Goal: Transaction & Acquisition: Purchase product/service

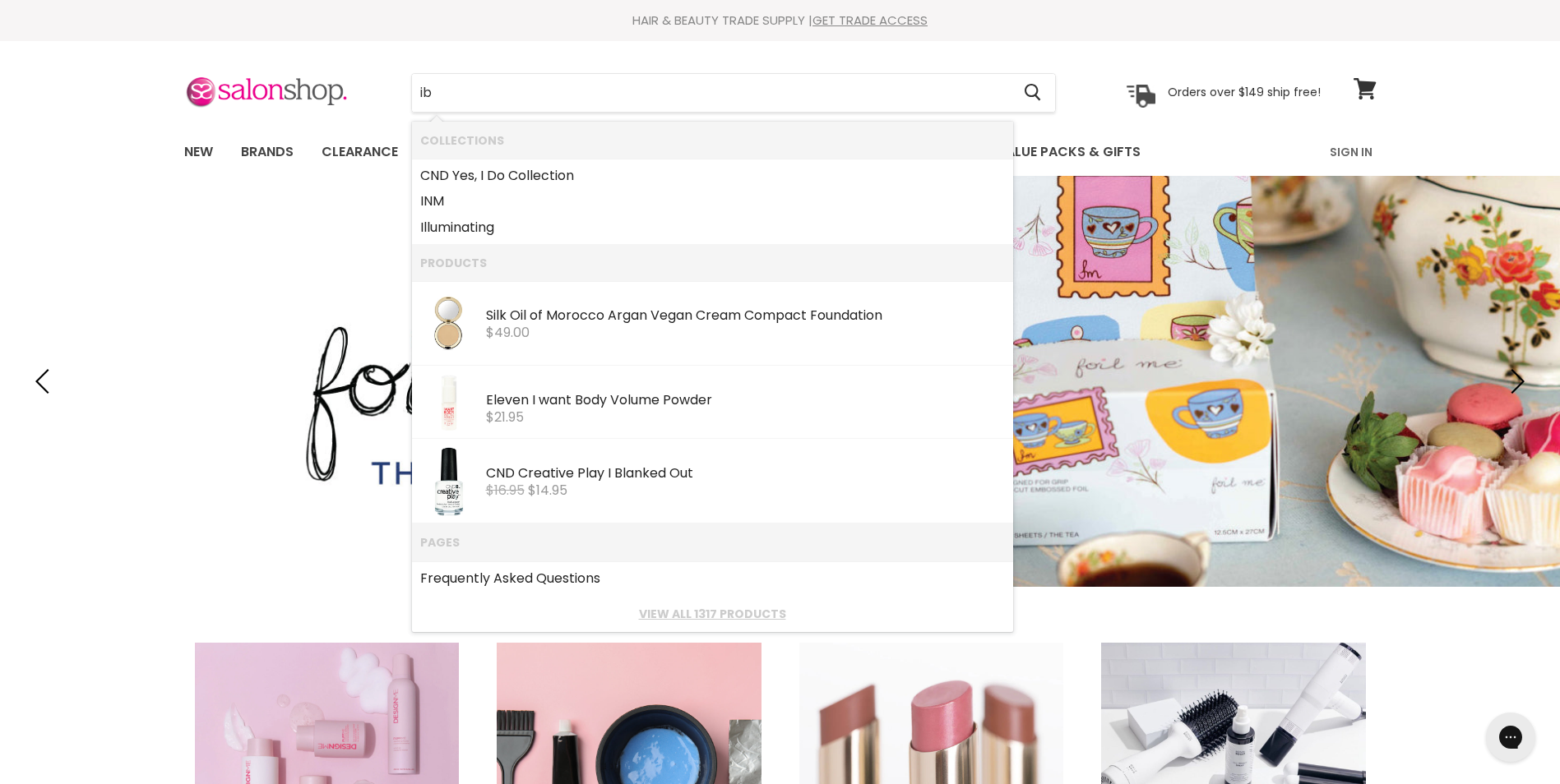
type input "i"
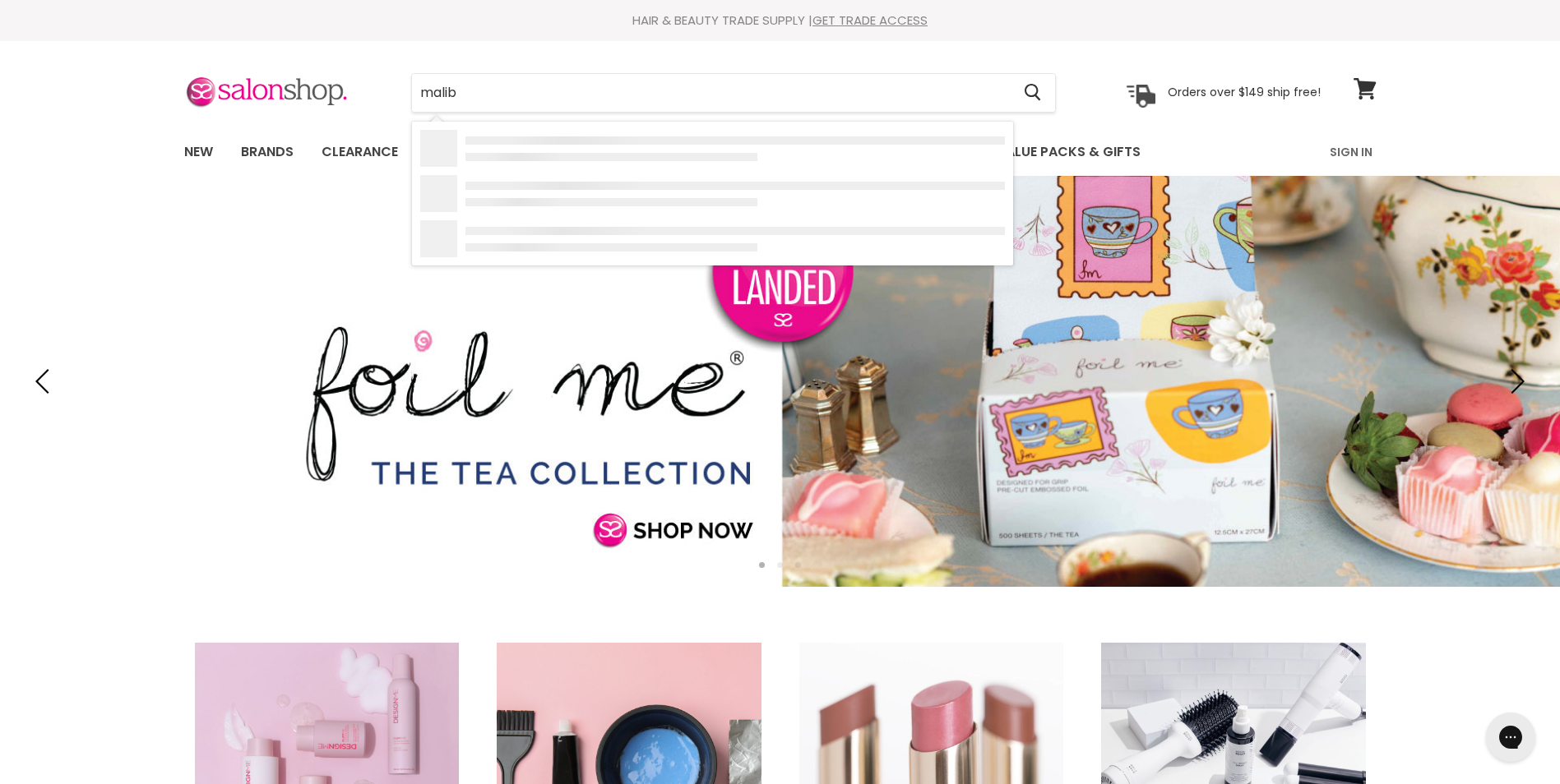
type input "malibu"
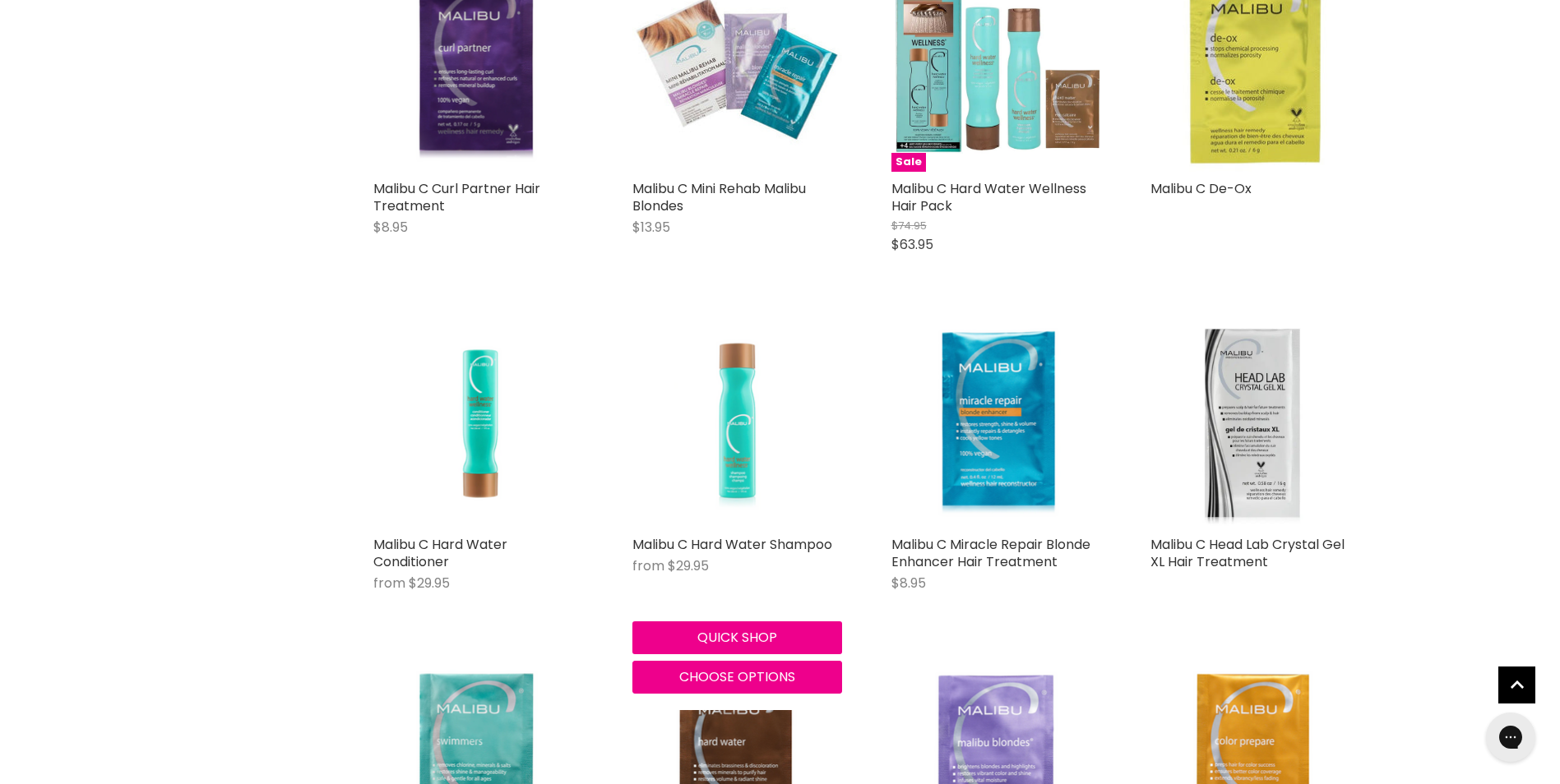
scroll to position [493, 0]
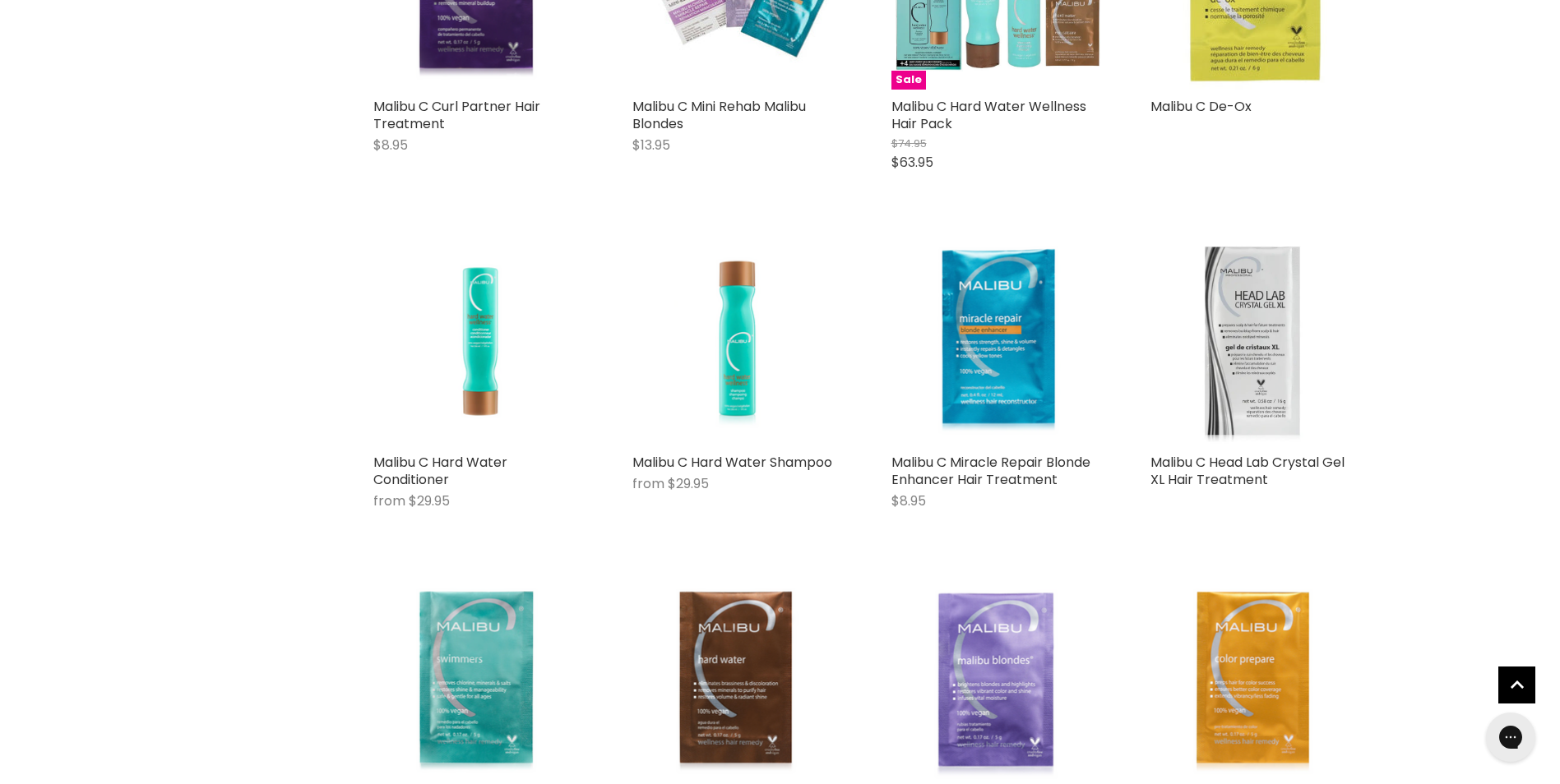
click at [1271, 333] on img "Main content" at bounding box center [1255, 340] width 210 height 210
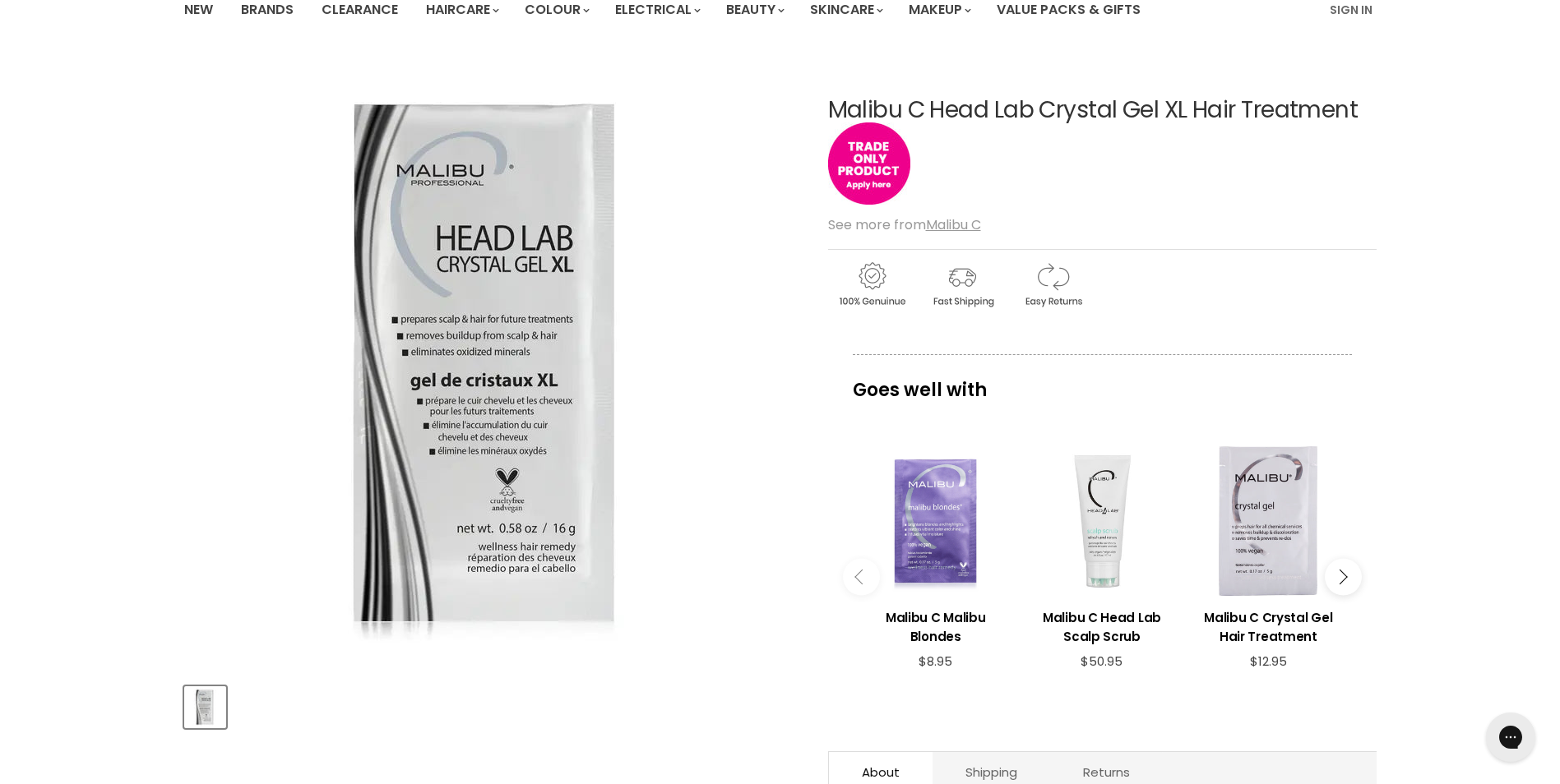
scroll to position [165, 0]
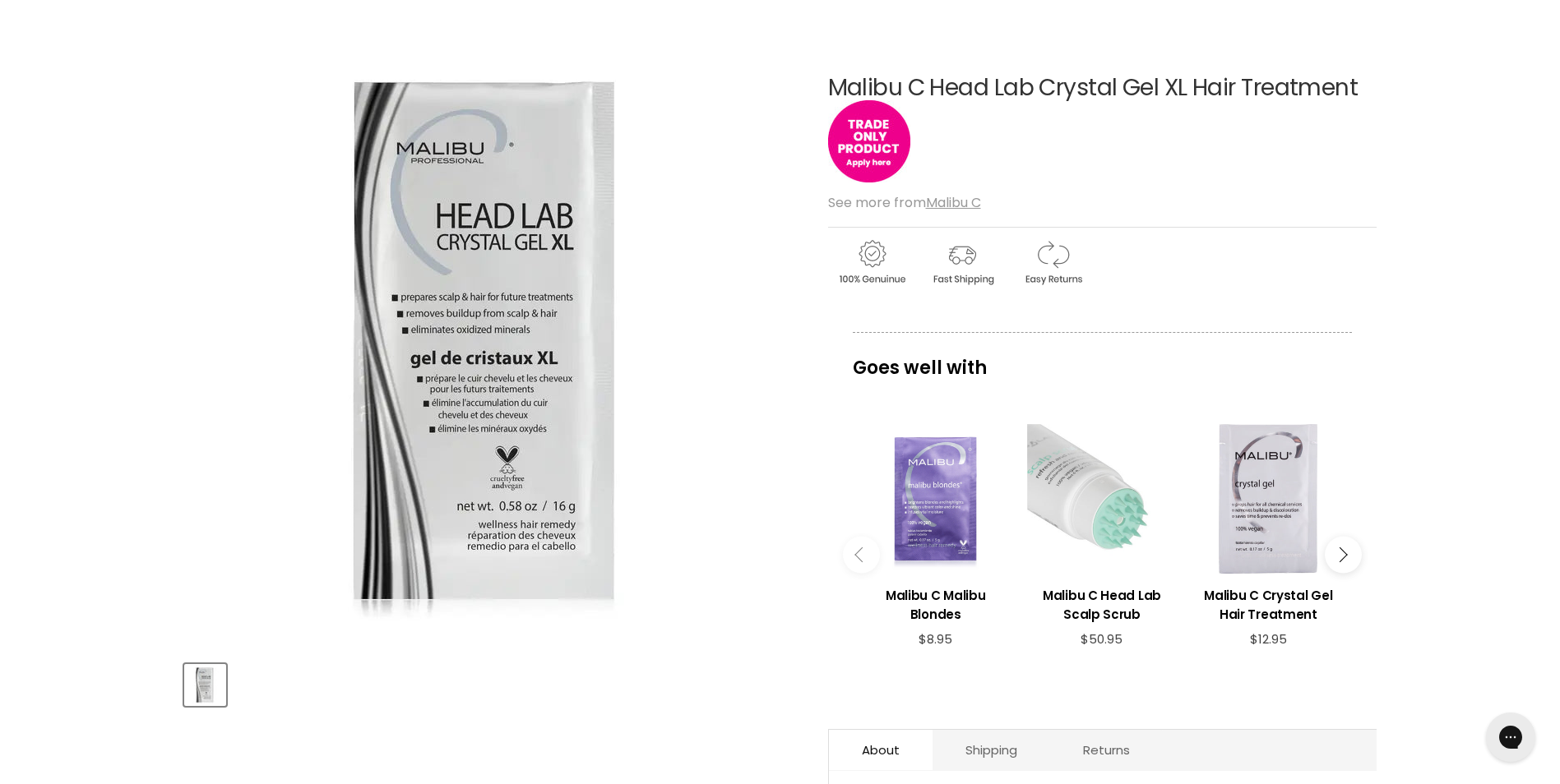
click at [1103, 543] on div "View product:Malibu C Head Lab Scalp Scrub" at bounding box center [1102, 499] width 150 height 150
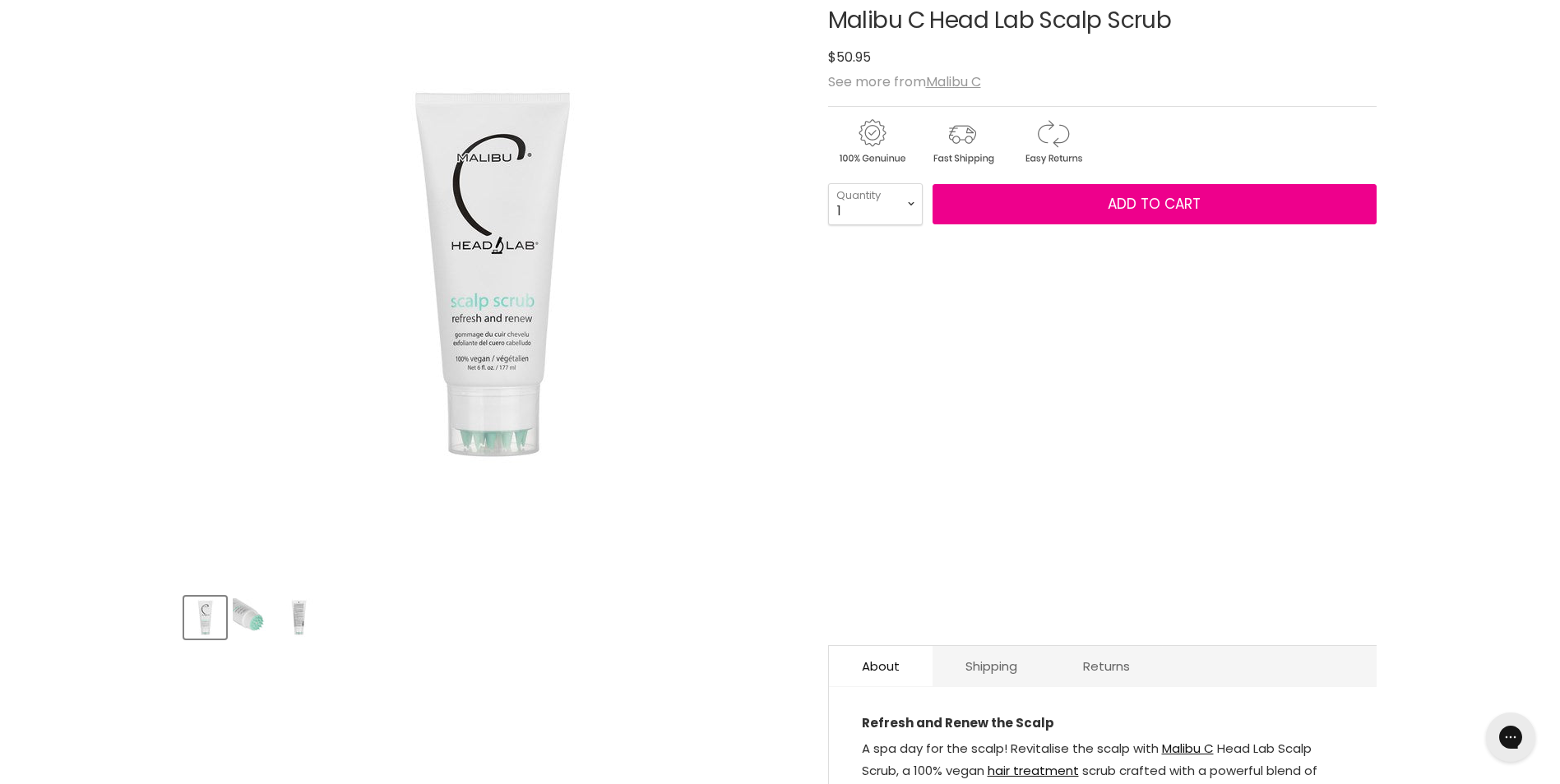
scroll to position [247, 0]
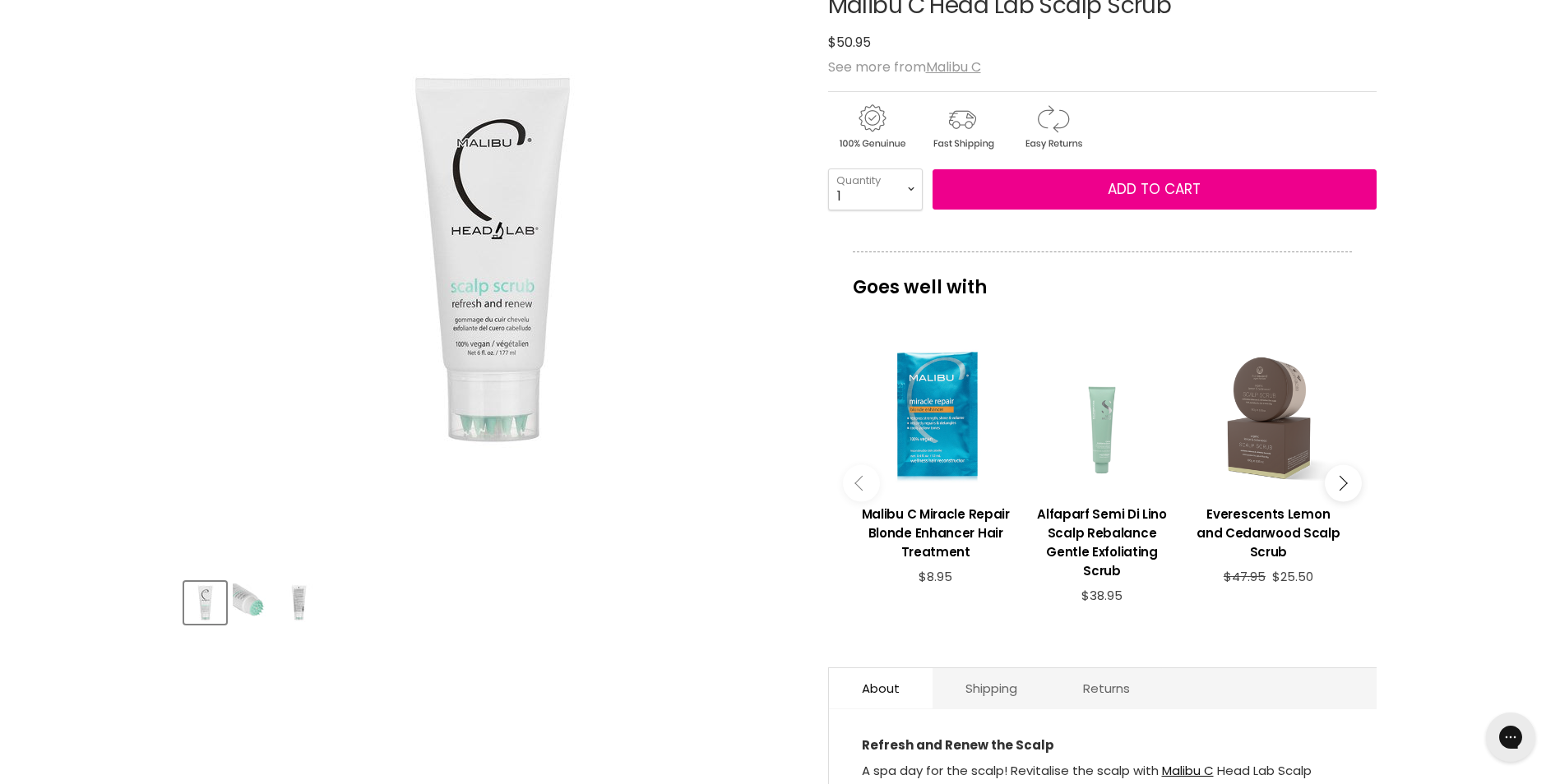
click at [238, 603] on img "Product thumbnails" at bounding box center [252, 603] width 38 height 38
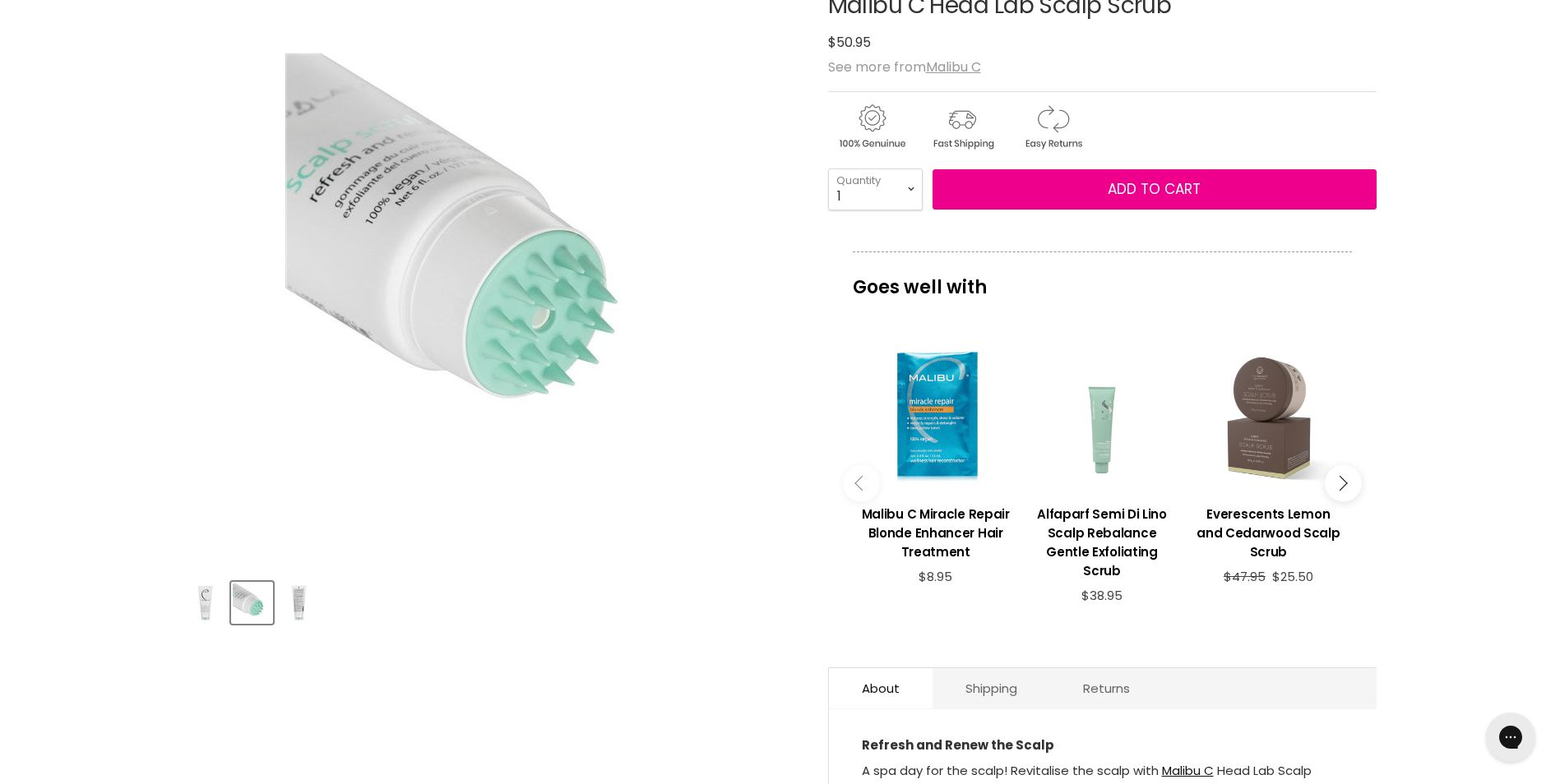
click at [309, 613] on img "Product thumbnails" at bounding box center [298, 603] width 38 height 38
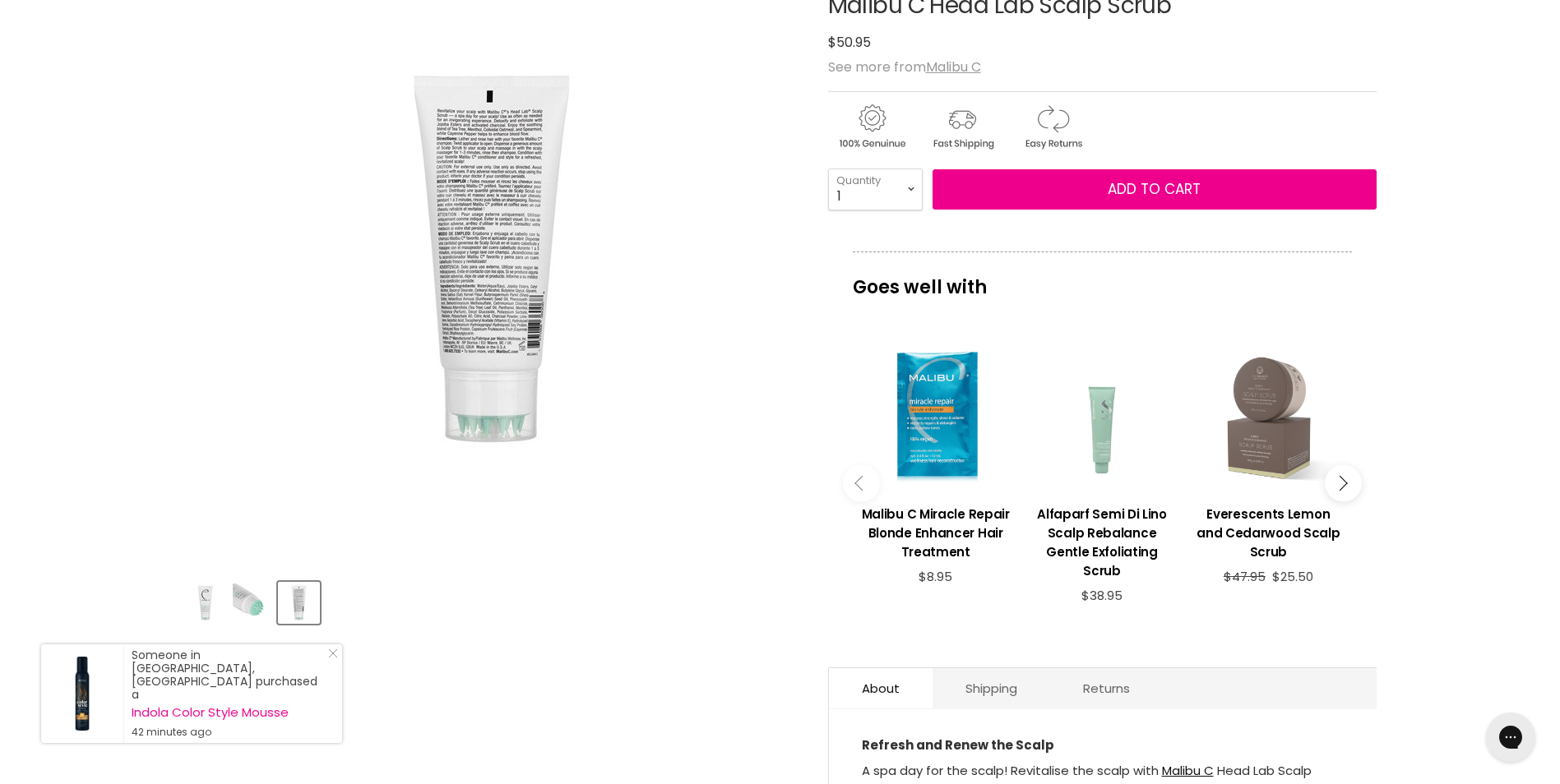
click at [1277, 462] on div "Main content" at bounding box center [1268, 418] width 150 height 150
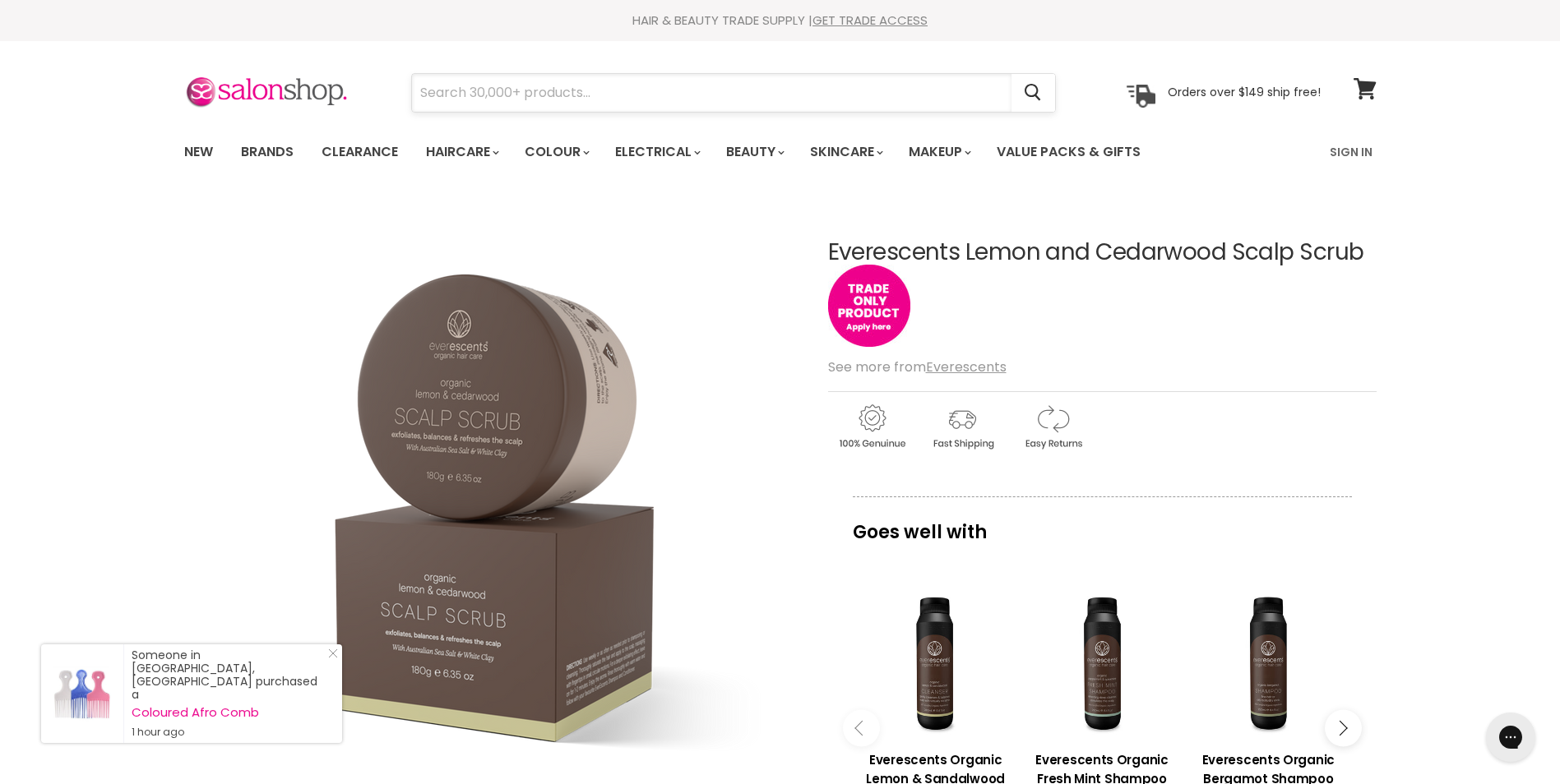
click at [690, 83] on input "Search" at bounding box center [712, 93] width 600 height 37
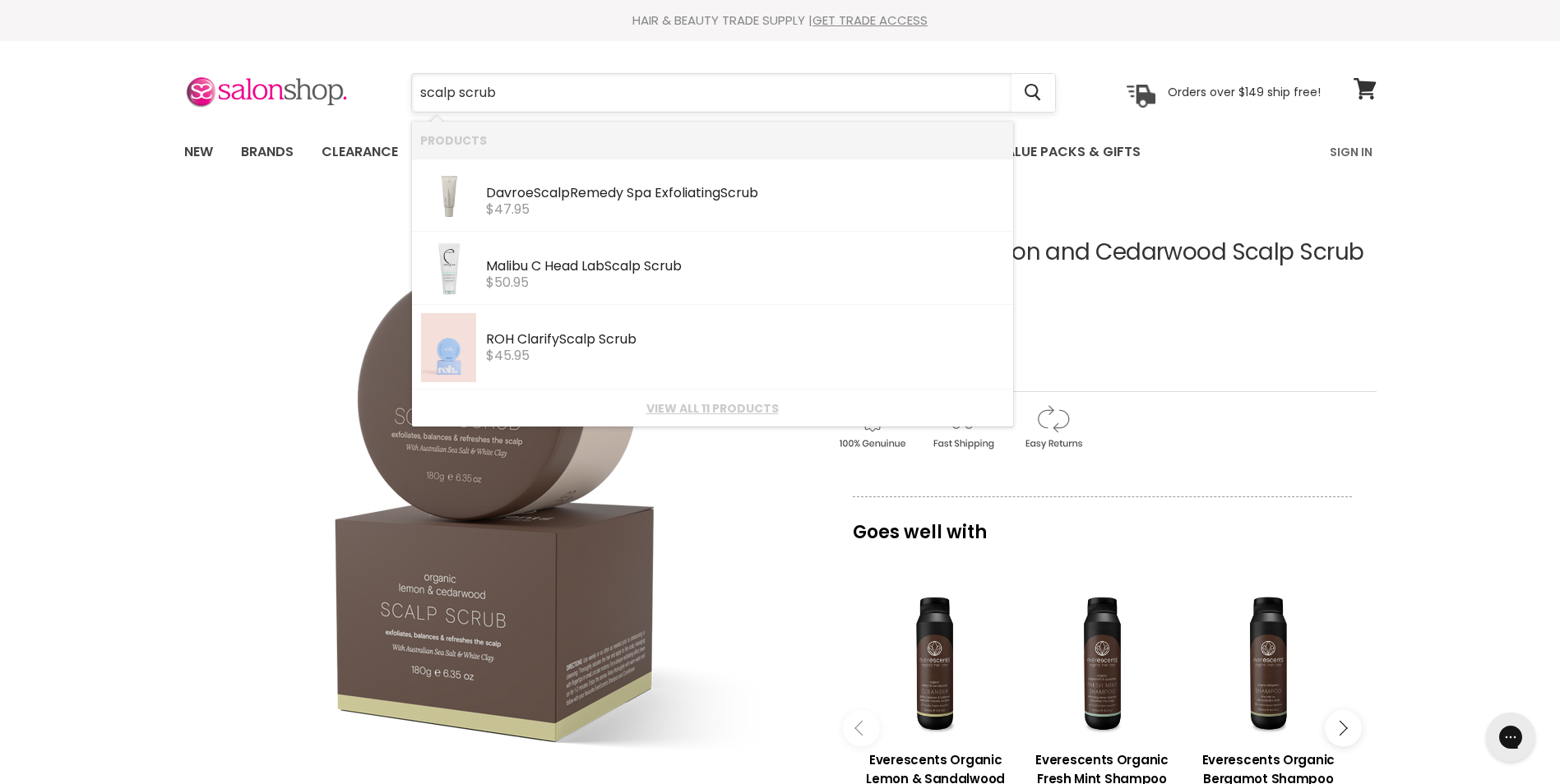
type input "scalp scrubs"
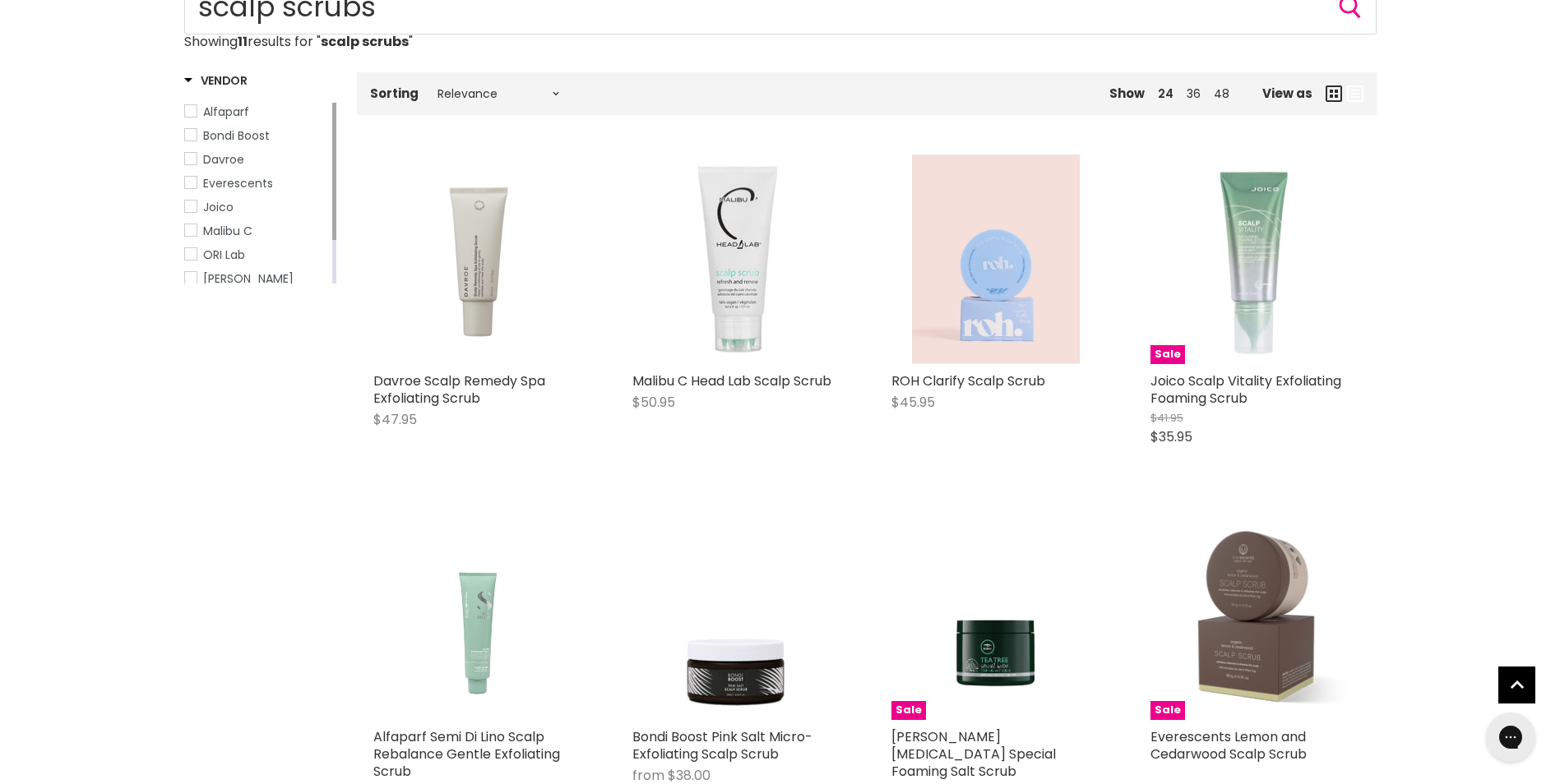
scroll to position [247, 0]
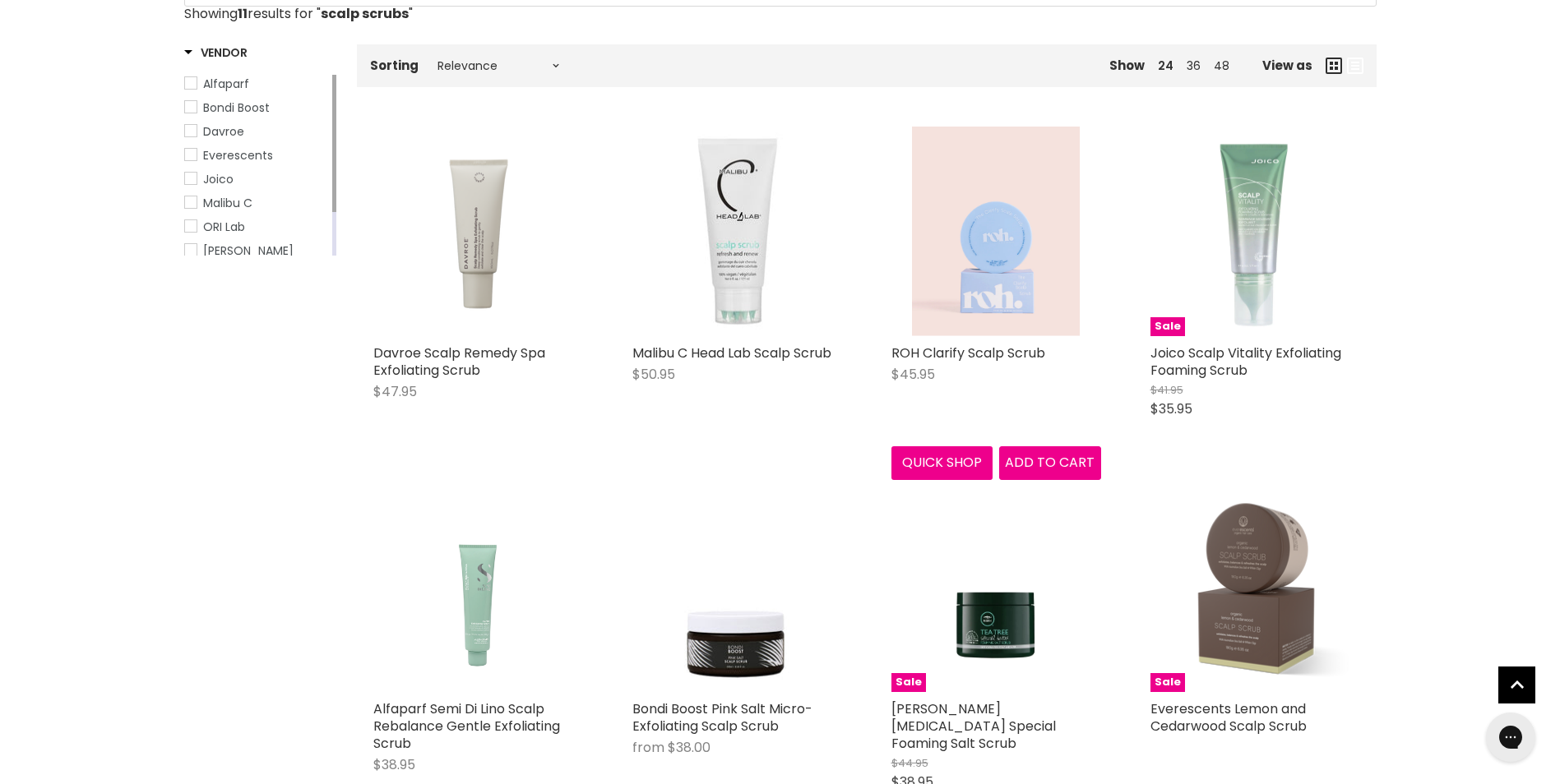
click at [997, 304] on img "Main content" at bounding box center [996, 231] width 168 height 210
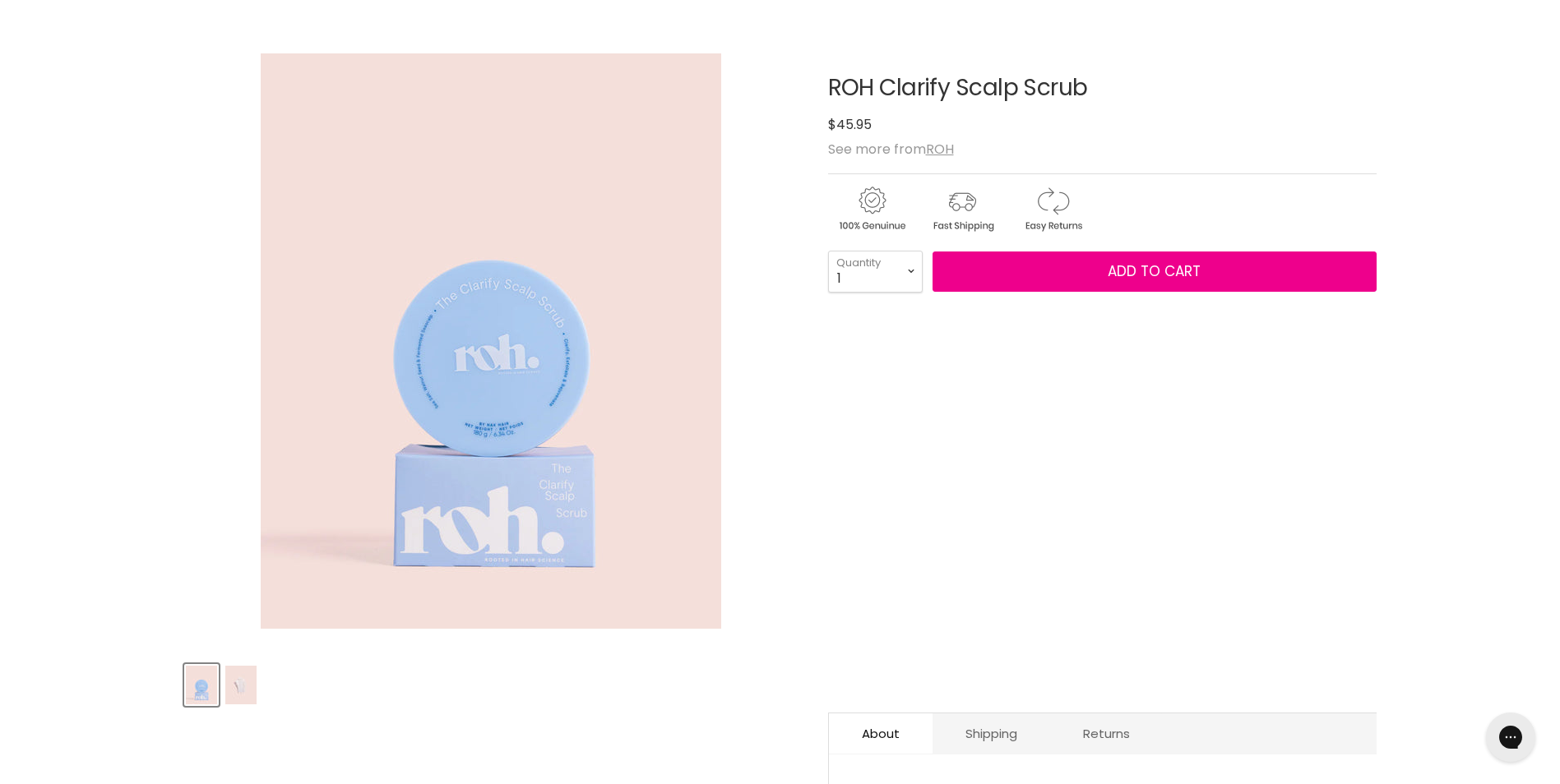
click at [250, 686] on img "Product thumbnails" at bounding box center [241, 684] width 32 height 38
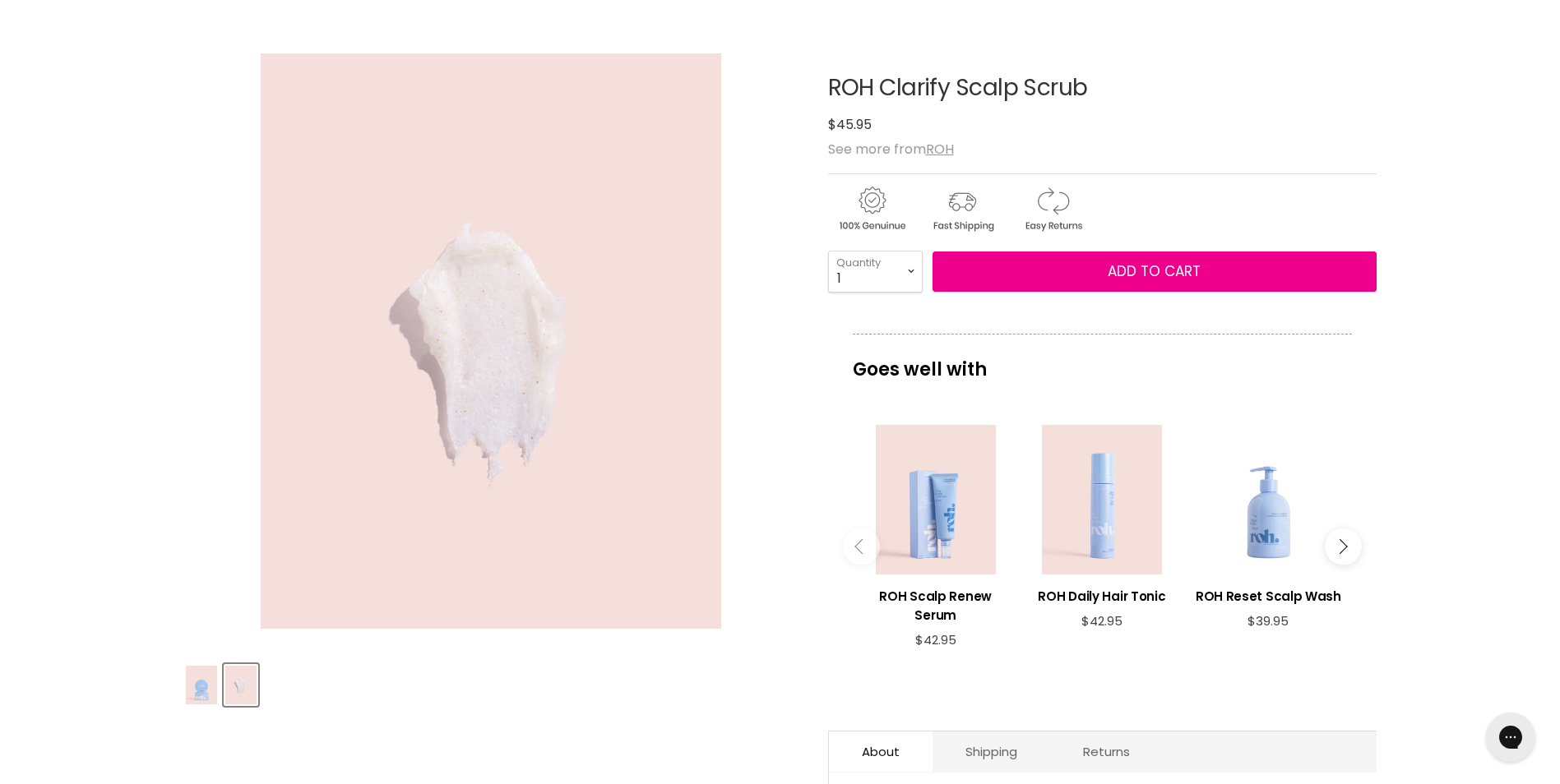
click at [208, 698] on img "Product thumbnails" at bounding box center [201, 684] width 32 height 38
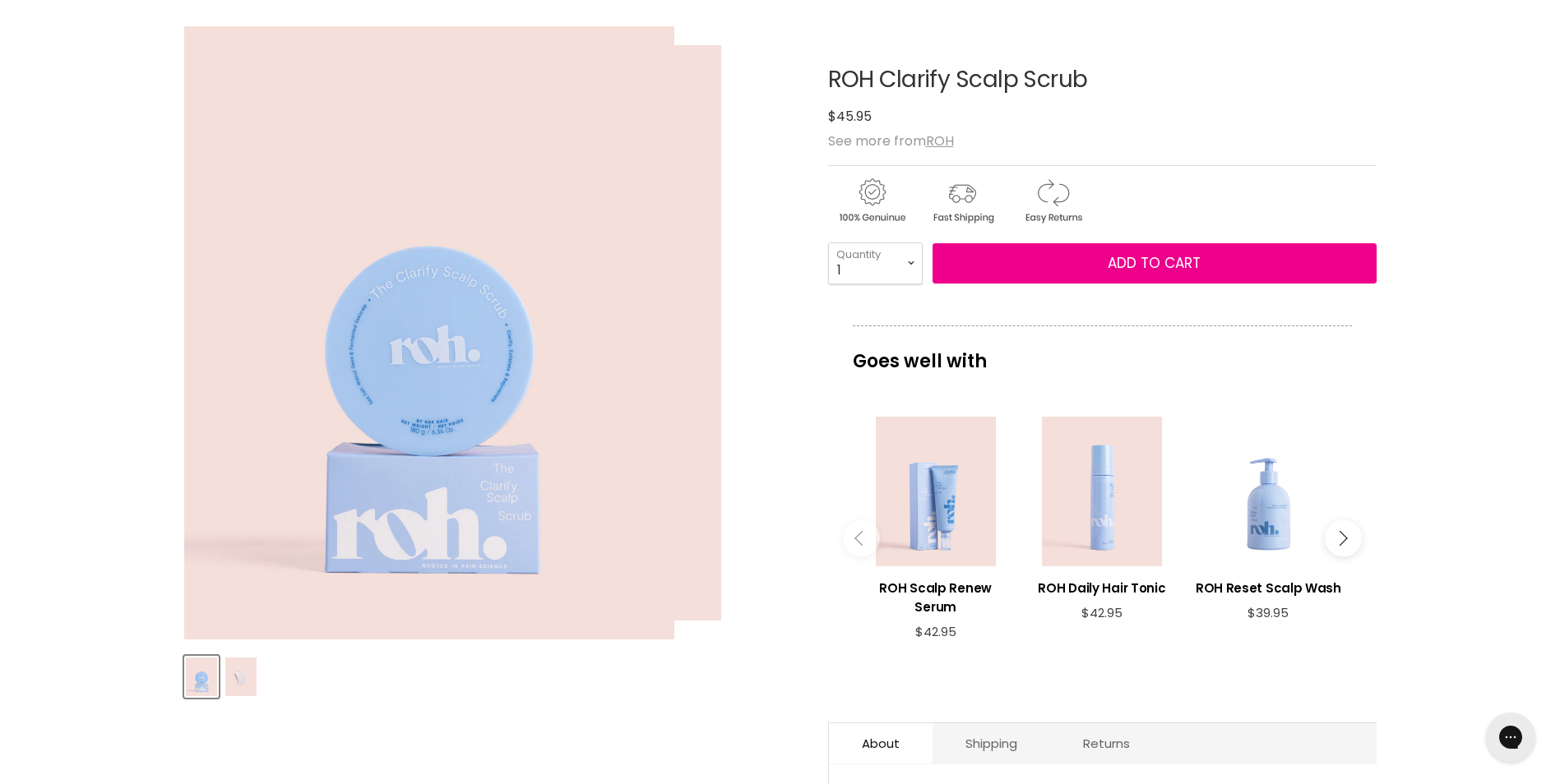
scroll to position [165, 0]
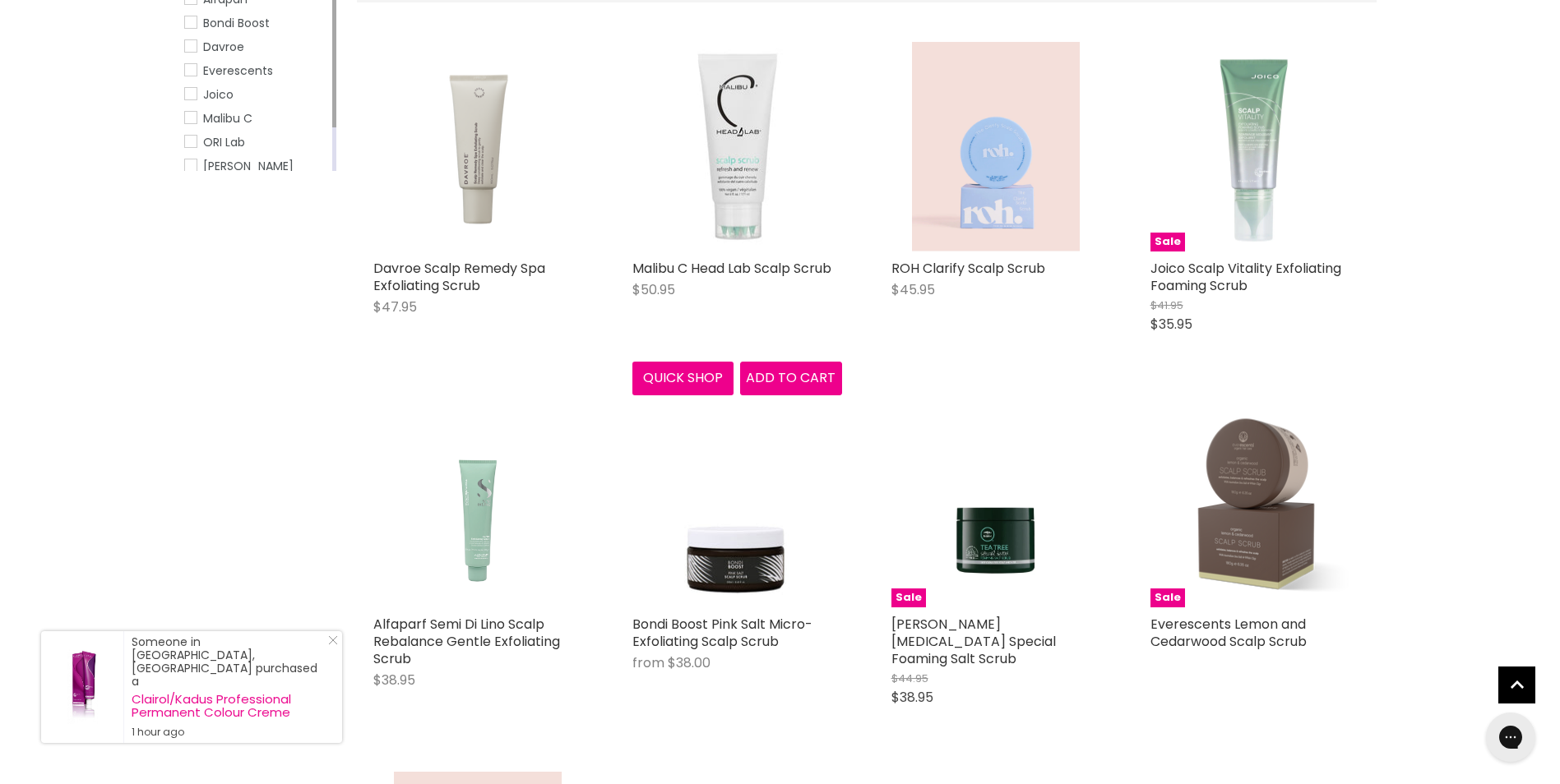
scroll to position [357, 0]
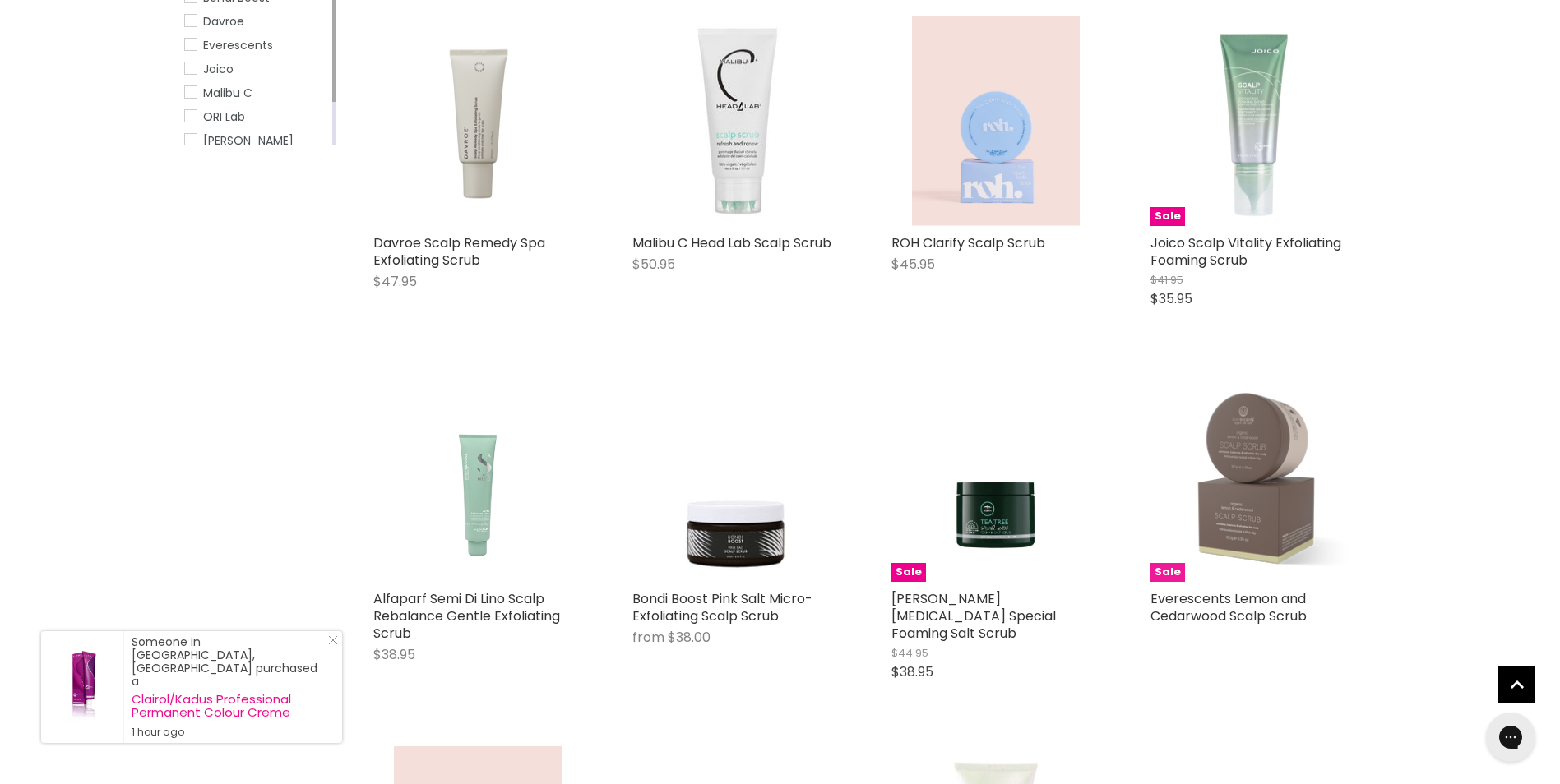
click at [1256, 516] on img "Main content" at bounding box center [1255, 477] width 210 height 210
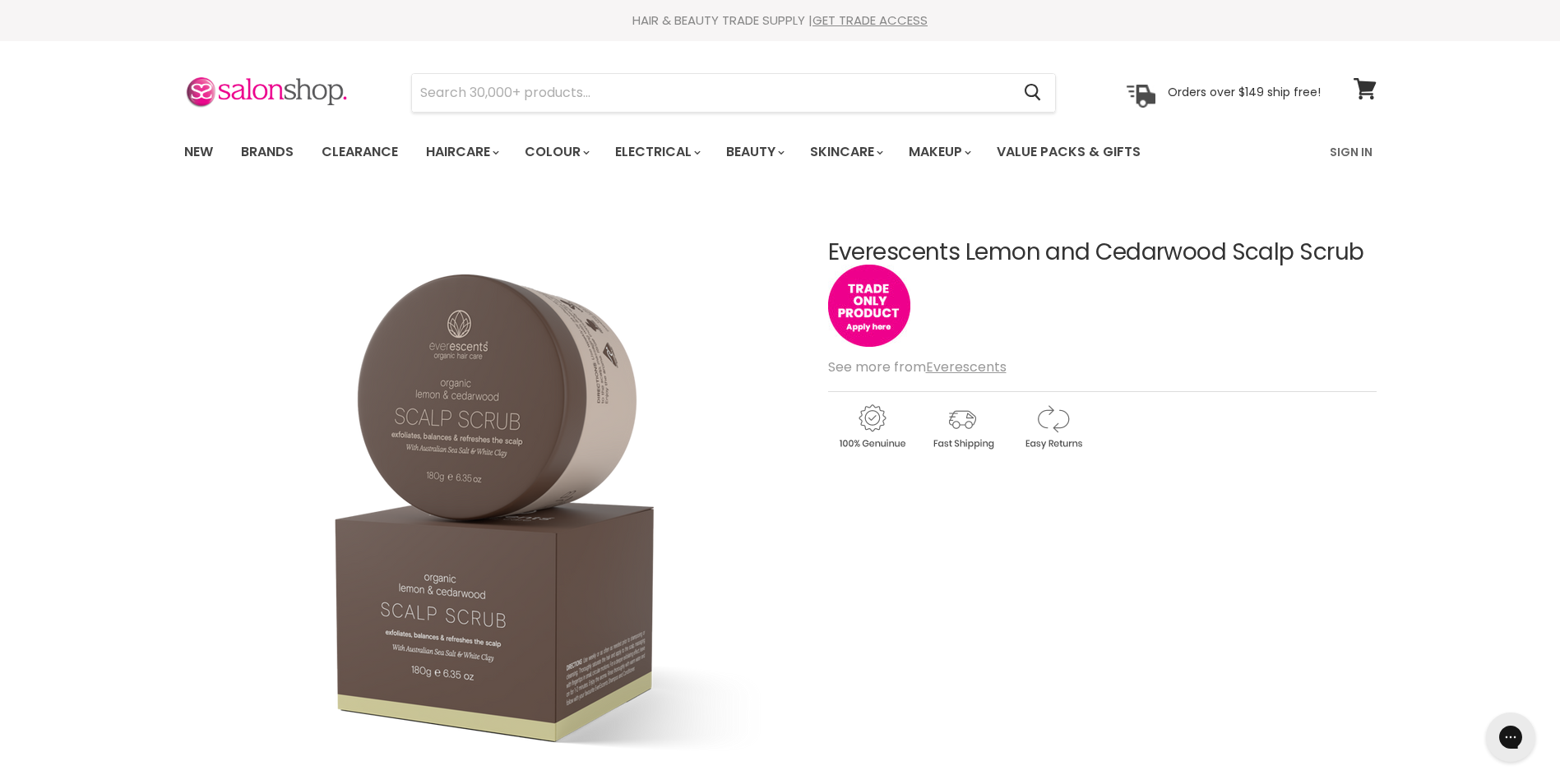
click at [958, 249] on article "Click or scroll to zoom Tap or pinch to zoom Everescents Lemon and Cedarwood Sc…" at bounding box center [780, 690] width 1192 height 983
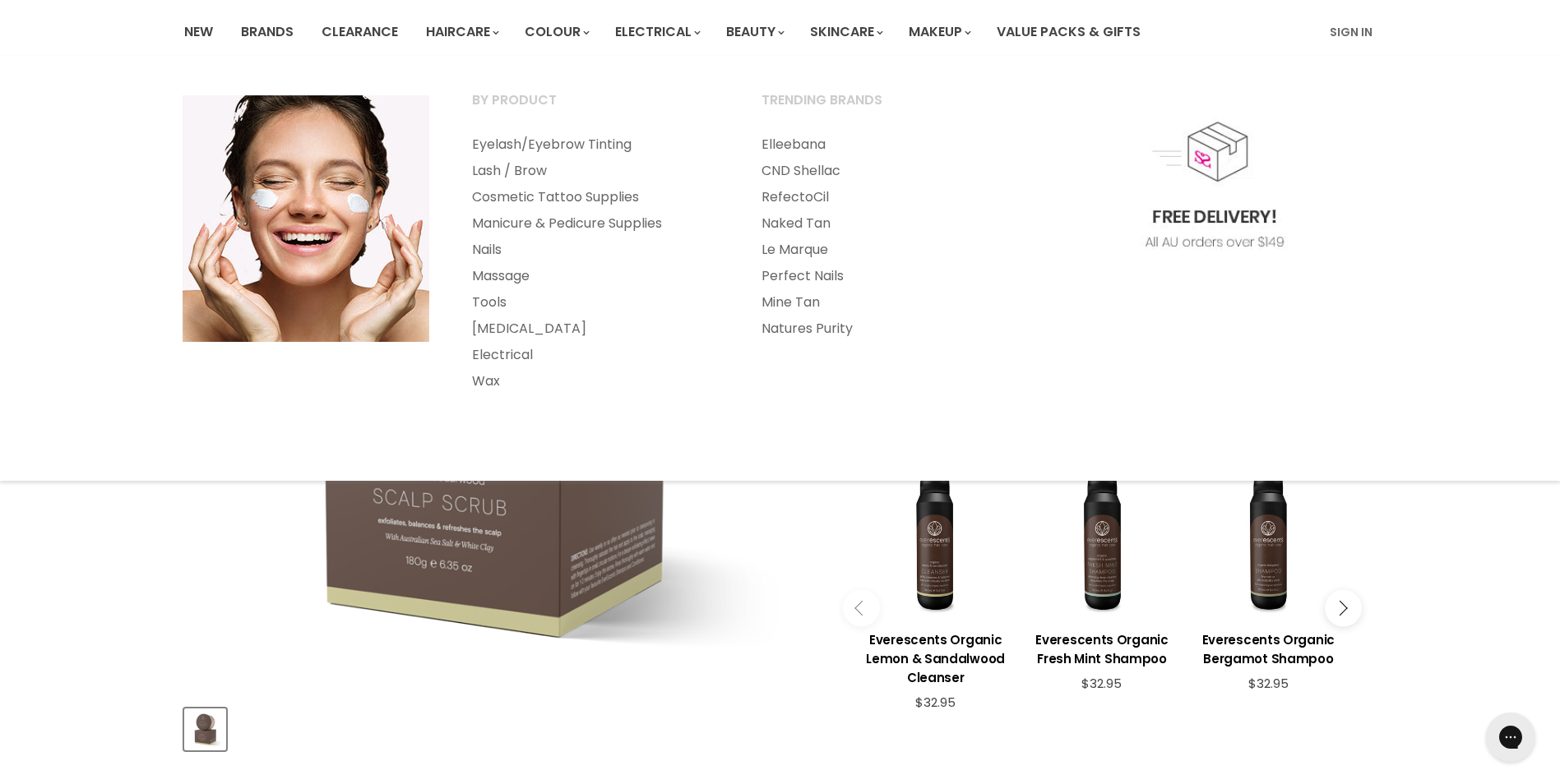
scroll to position [165, 0]
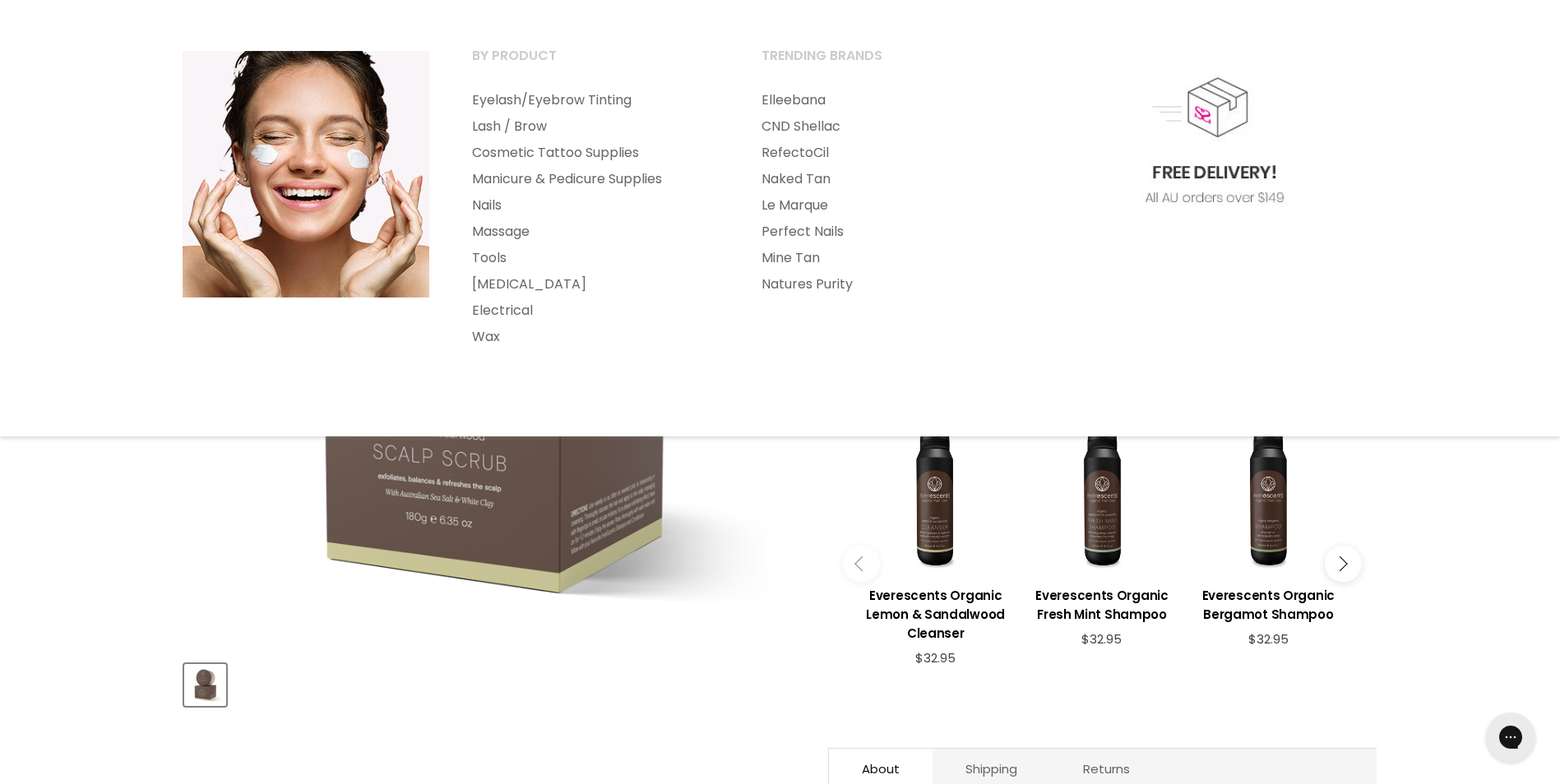
click at [749, 526] on img "Everescents Lemon and Cedarwood Scalp Scrub image. Click or Scroll to Zoom." at bounding box center [490, 340] width 615 height 614
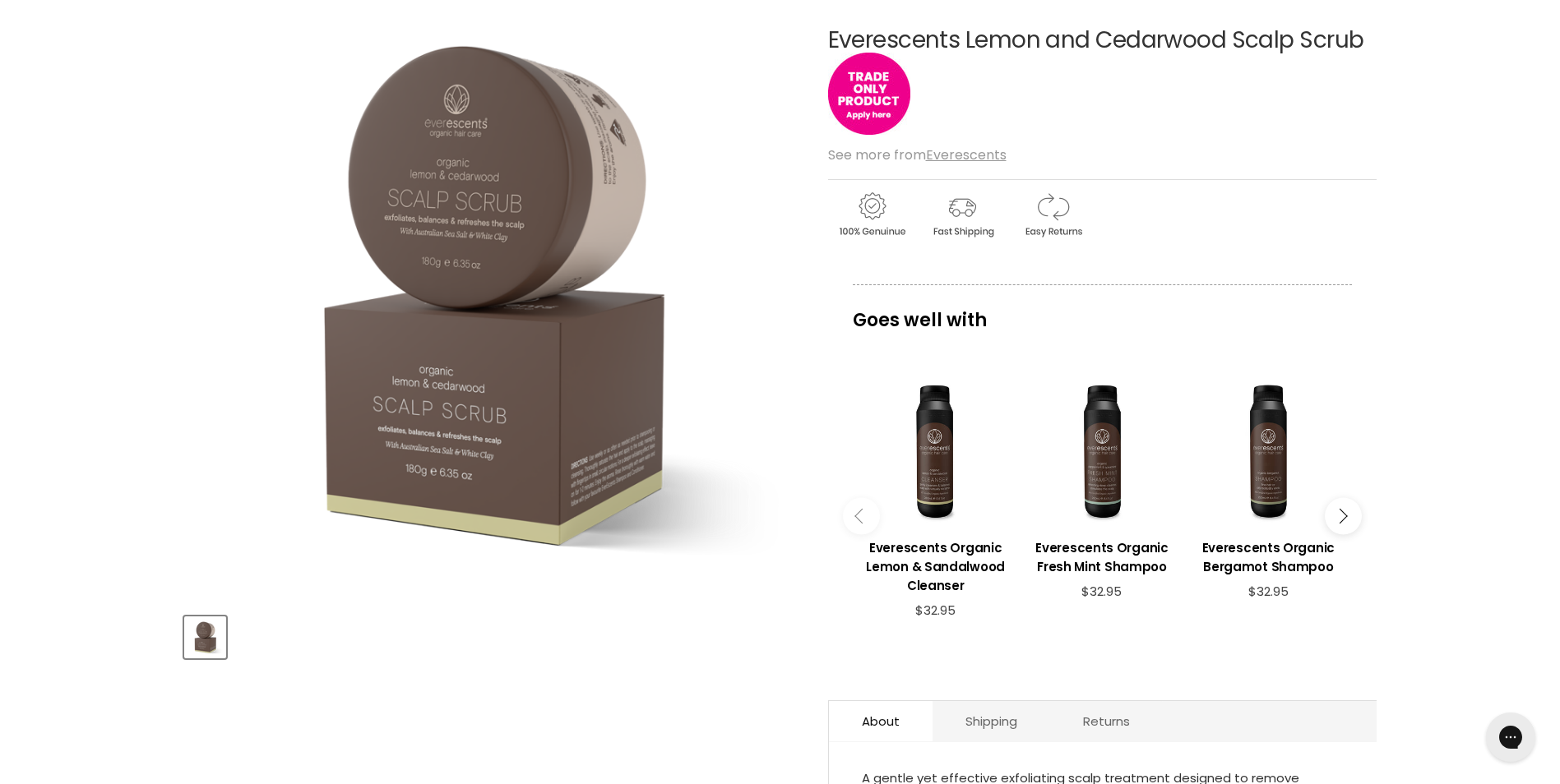
scroll to position [0, 0]
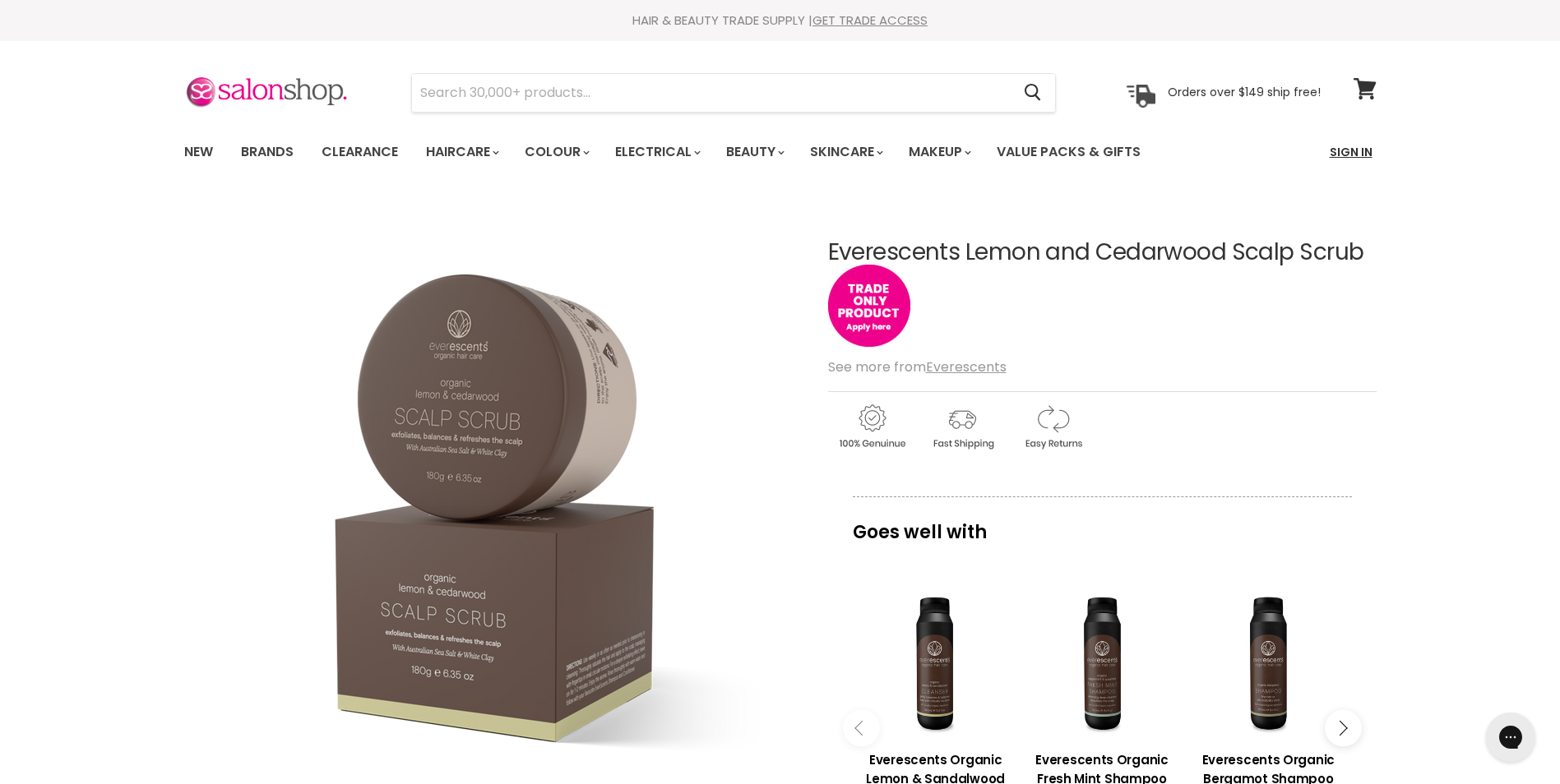
click at [1345, 151] on link "Sign In" at bounding box center [1351, 152] width 62 height 35
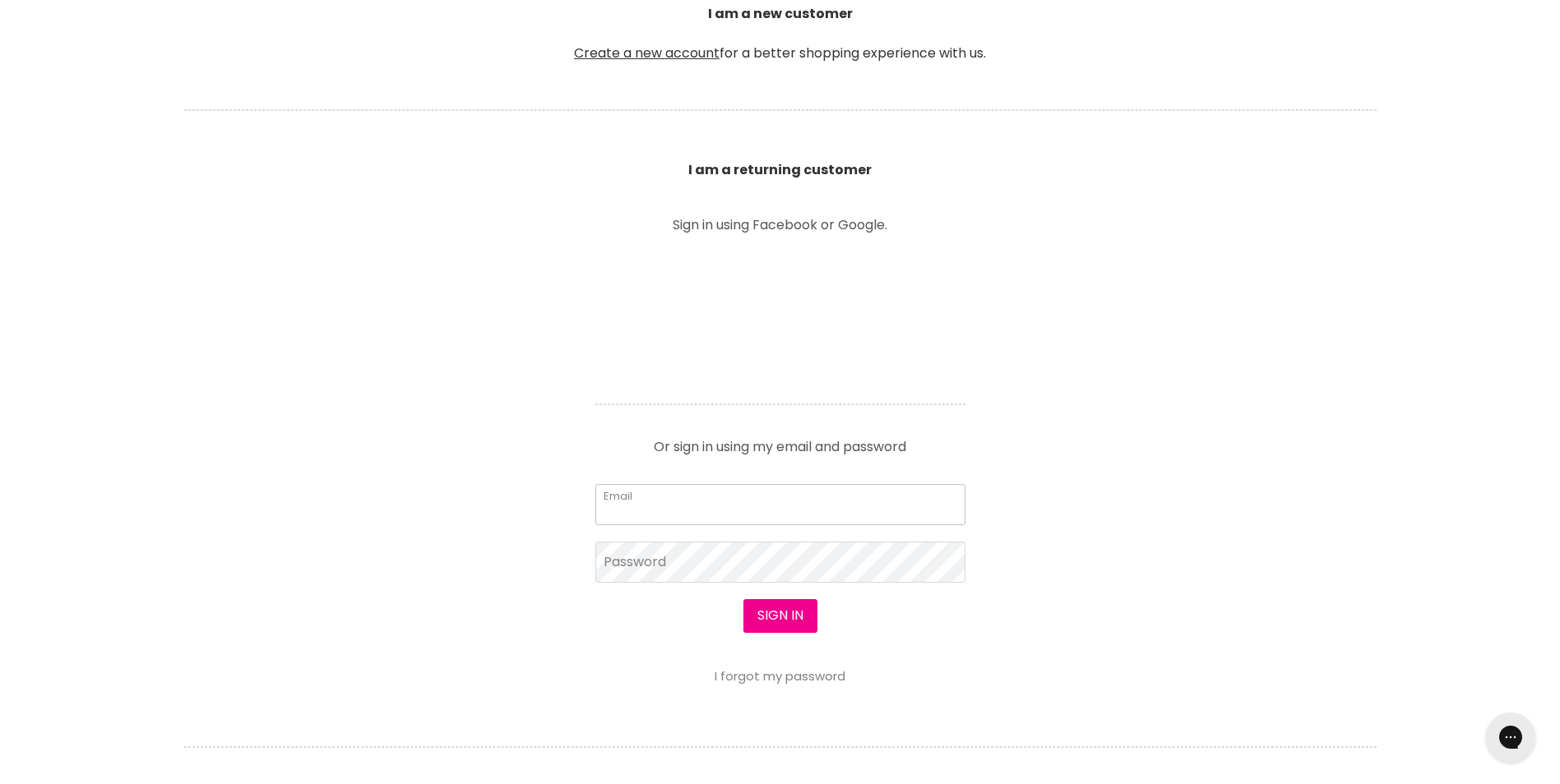
drag, startPoint x: 700, startPoint y: 525, endPoint x: 702, endPoint y: 513, distance: 12.2
click at [700, 523] on input "Email" at bounding box center [780, 505] width 370 height 41
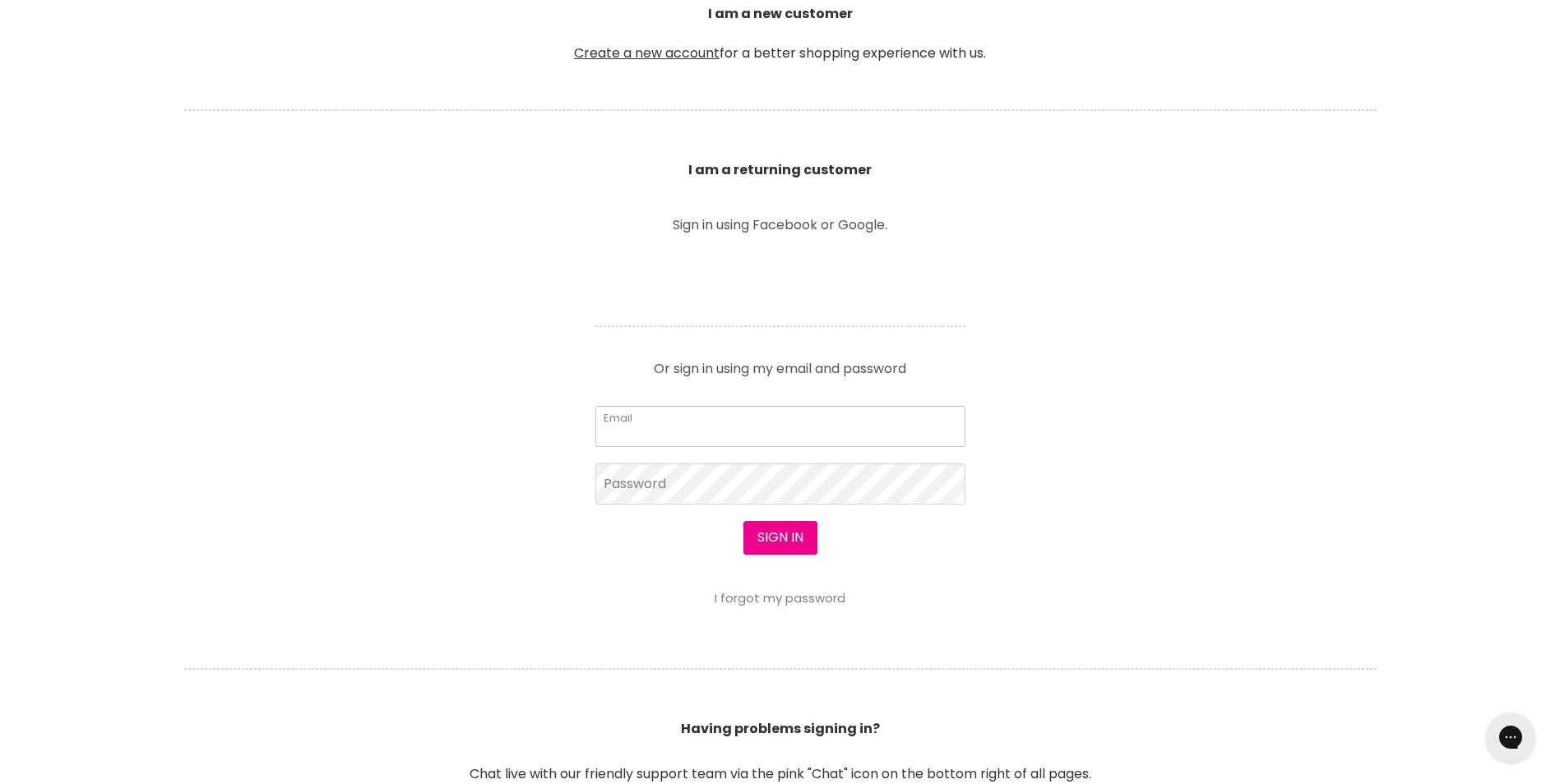
click at [711, 425] on input "Email" at bounding box center [780, 427] width 370 height 41
type input "candicelloyd31@gmail.com"
